Goal: Task Accomplishment & Management: Use online tool/utility

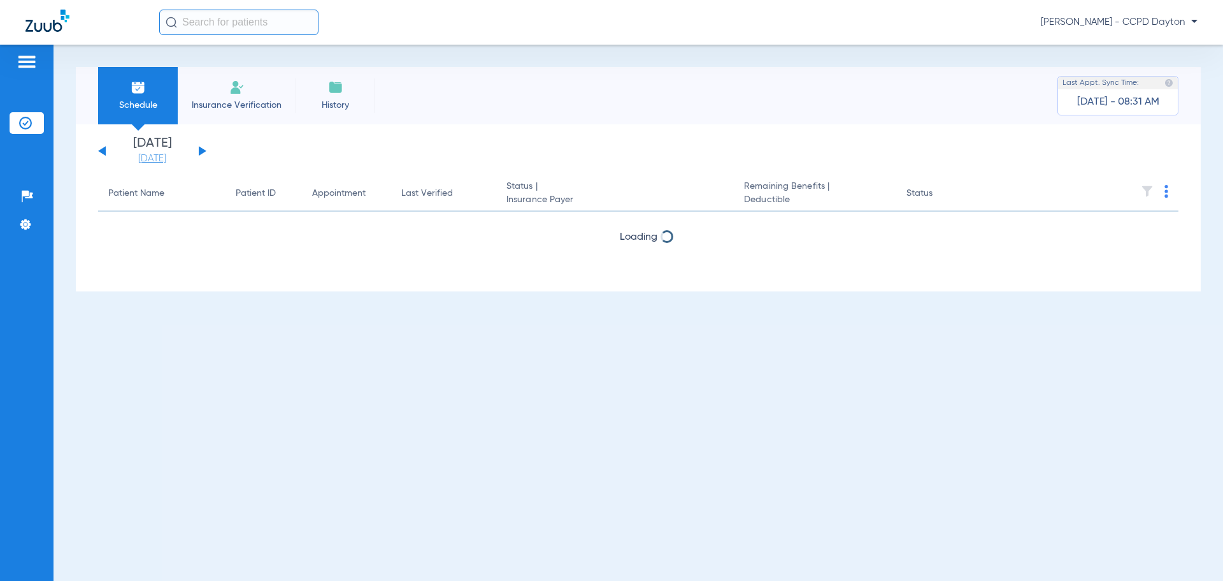
click at [157, 157] on link "[DATE]" at bounding box center [152, 158] width 76 height 13
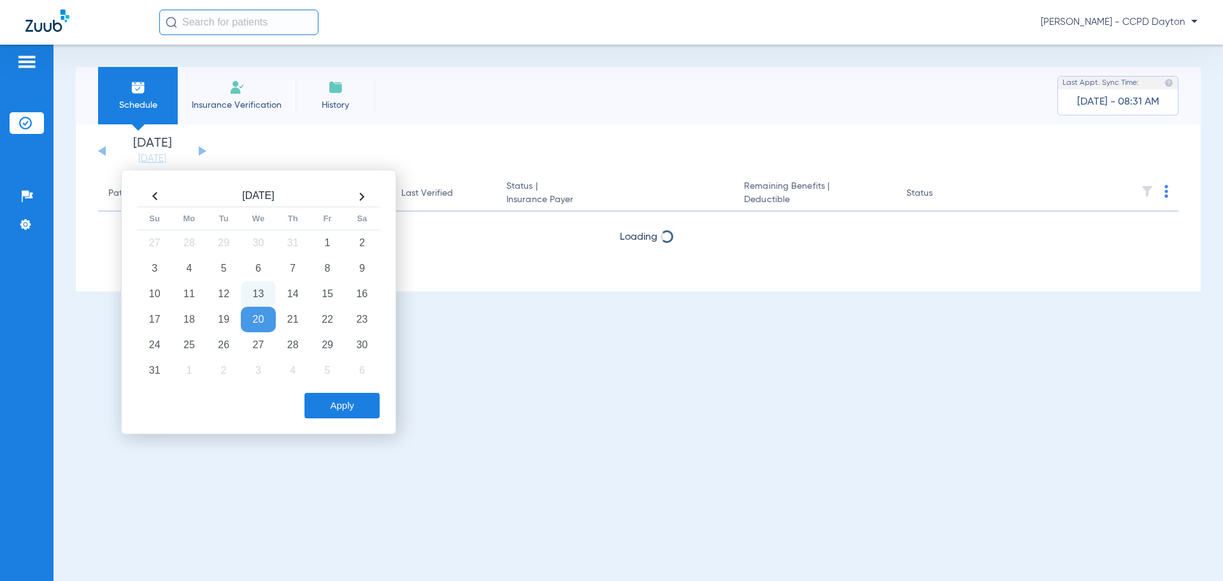
click at [259, 293] on td "13" at bounding box center [258, 293] width 34 height 25
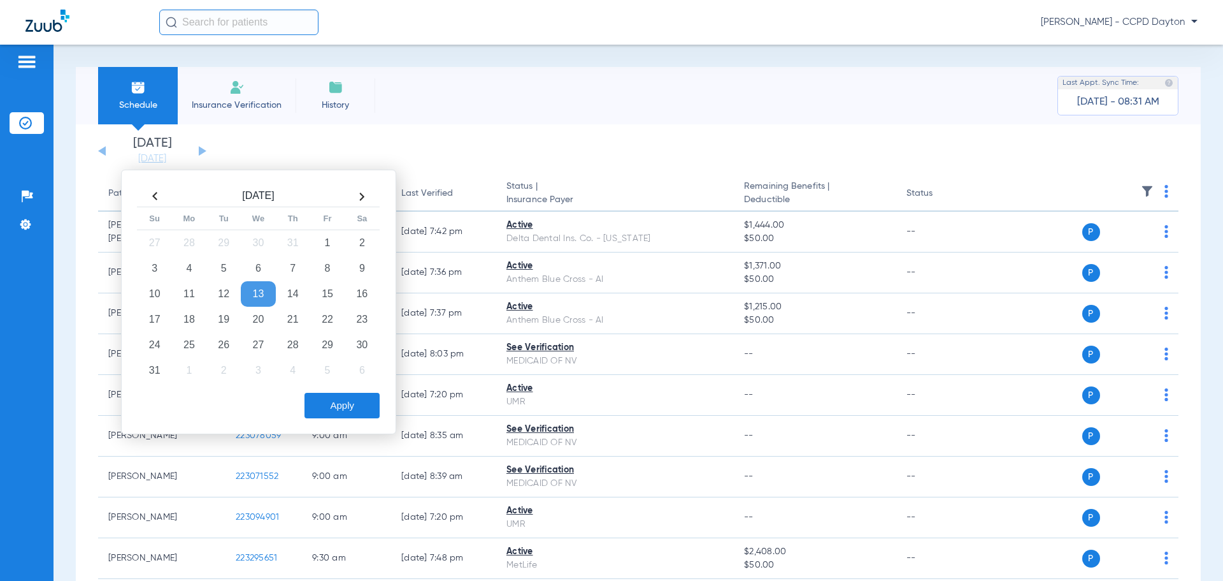
click at [350, 403] on button "Apply" at bounding box center [342, 405] width 75 height 25
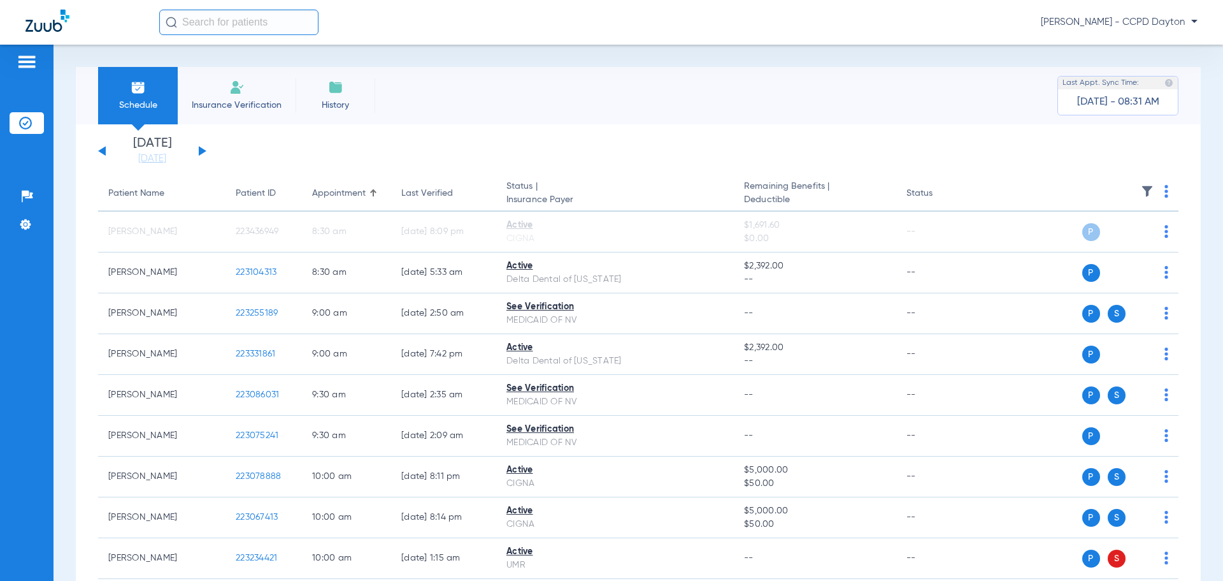
click at [1141, 189] on img at bounding box center [1147, 191] width 13 height 13
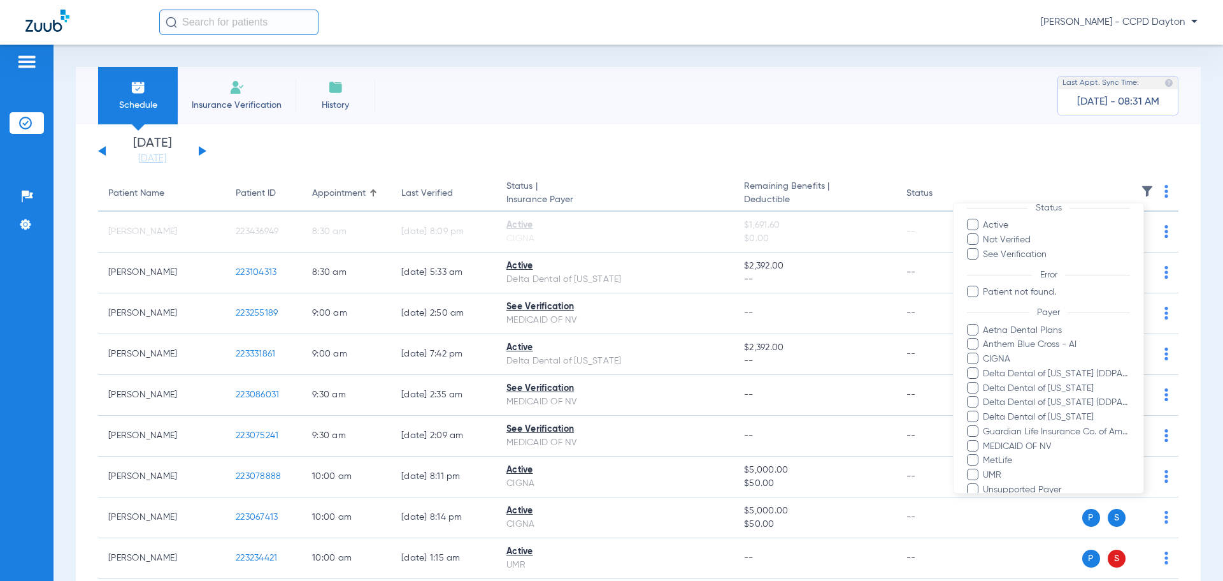
scroll to position [127, 0]
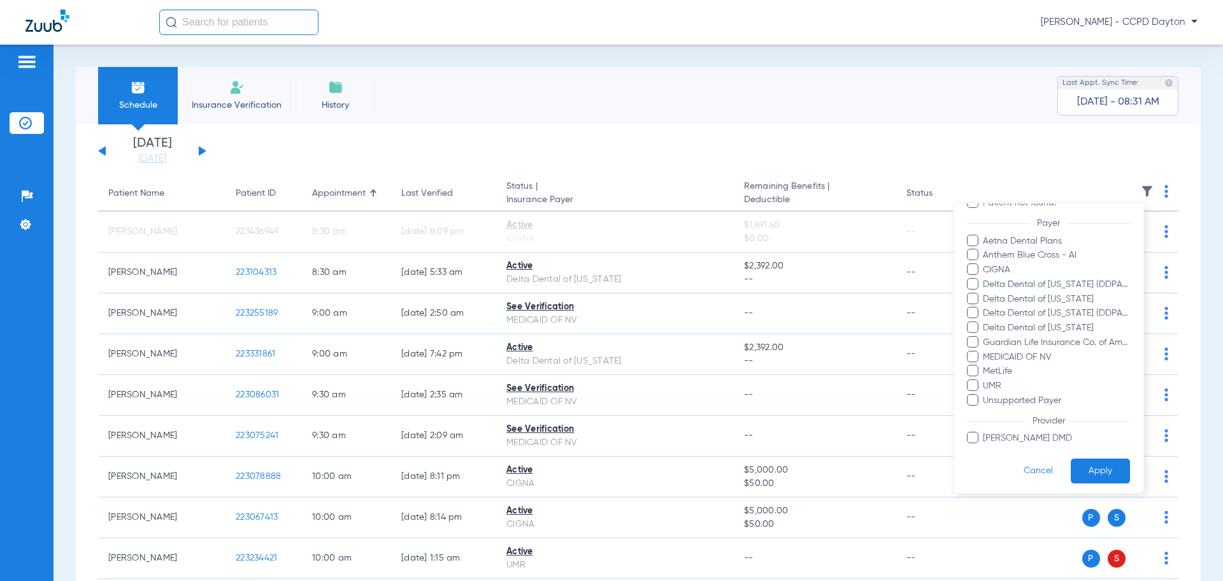
click at [976, 357] on span at bounding box center [972, 355] width 11 height 11
click at [985, 366] on input "MEDICAID OF NV" at bounding box center [985, 366] width 0 height 0
click at [1086, 465] on button "Apply" at bounding box center [1100, 470] width 59 height 25
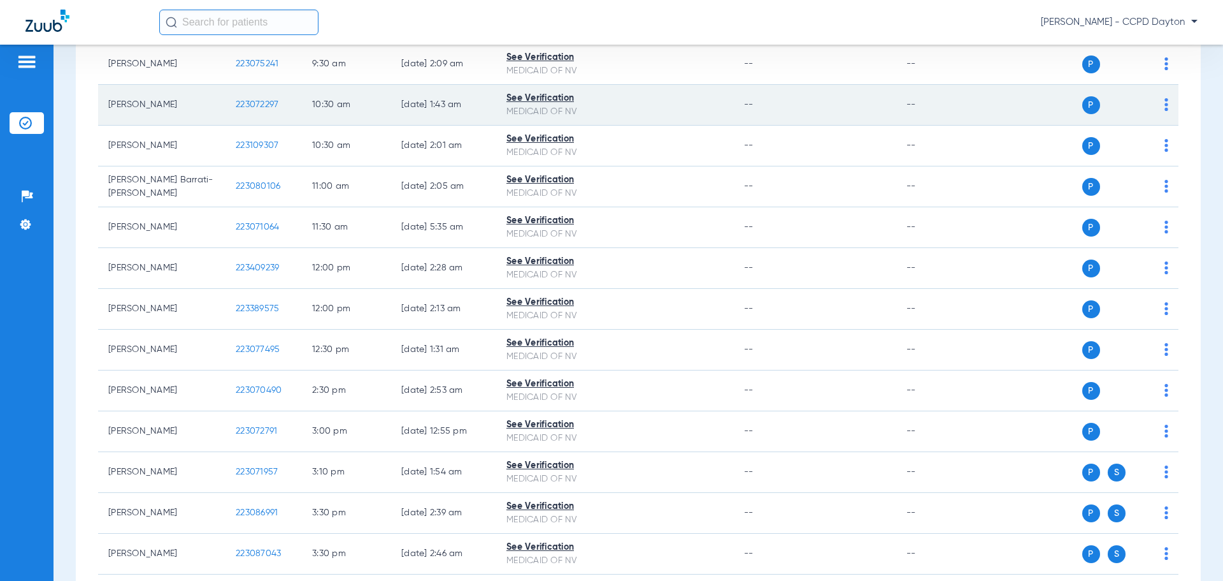
scroll to position [319, 0]
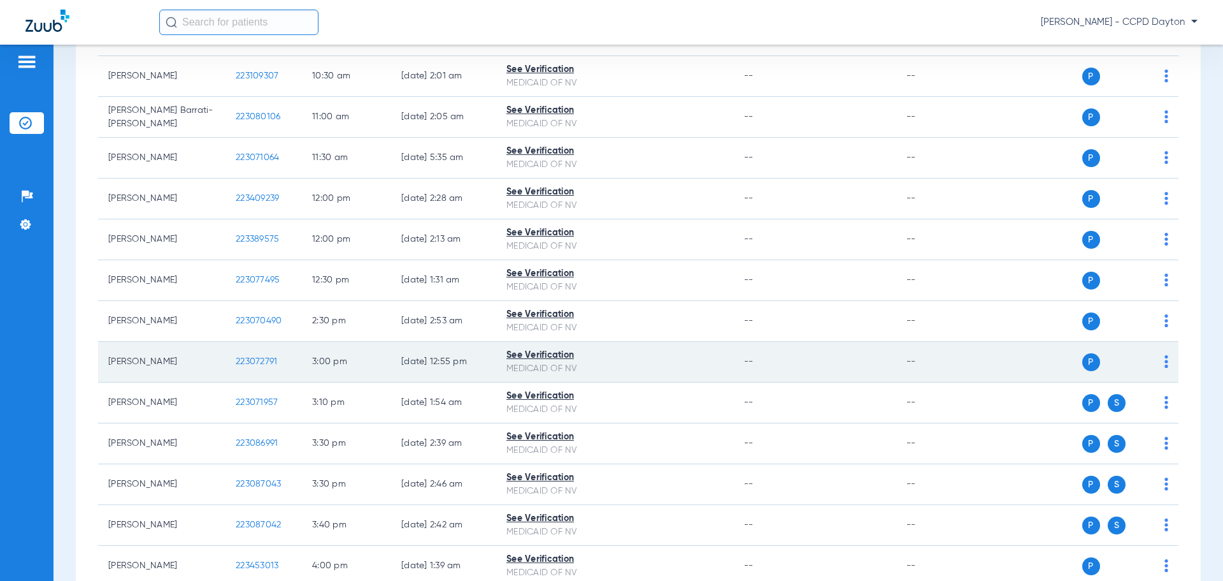
click at [1160, 367] on td "P S" at bounding box center [1081, 362] width 197 height 41
click at [1159, 367] on td "P S" at bounding box center [1081, 362] width 197 height 41
click at [1165, 361] on img at bounding box center [1167, 361] width 4 height 13
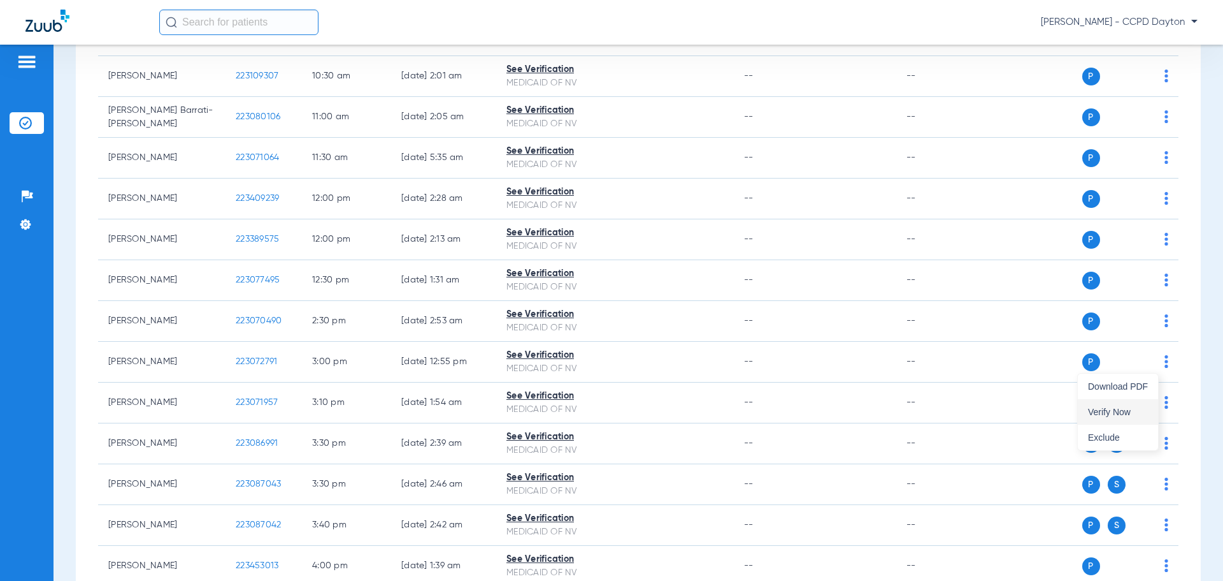
click at [1109, 407] on span "Verify Now" at bounding box center [1118, 411] width 60 height 9
